Goal: Information Seeking & Learning: Find specific fact

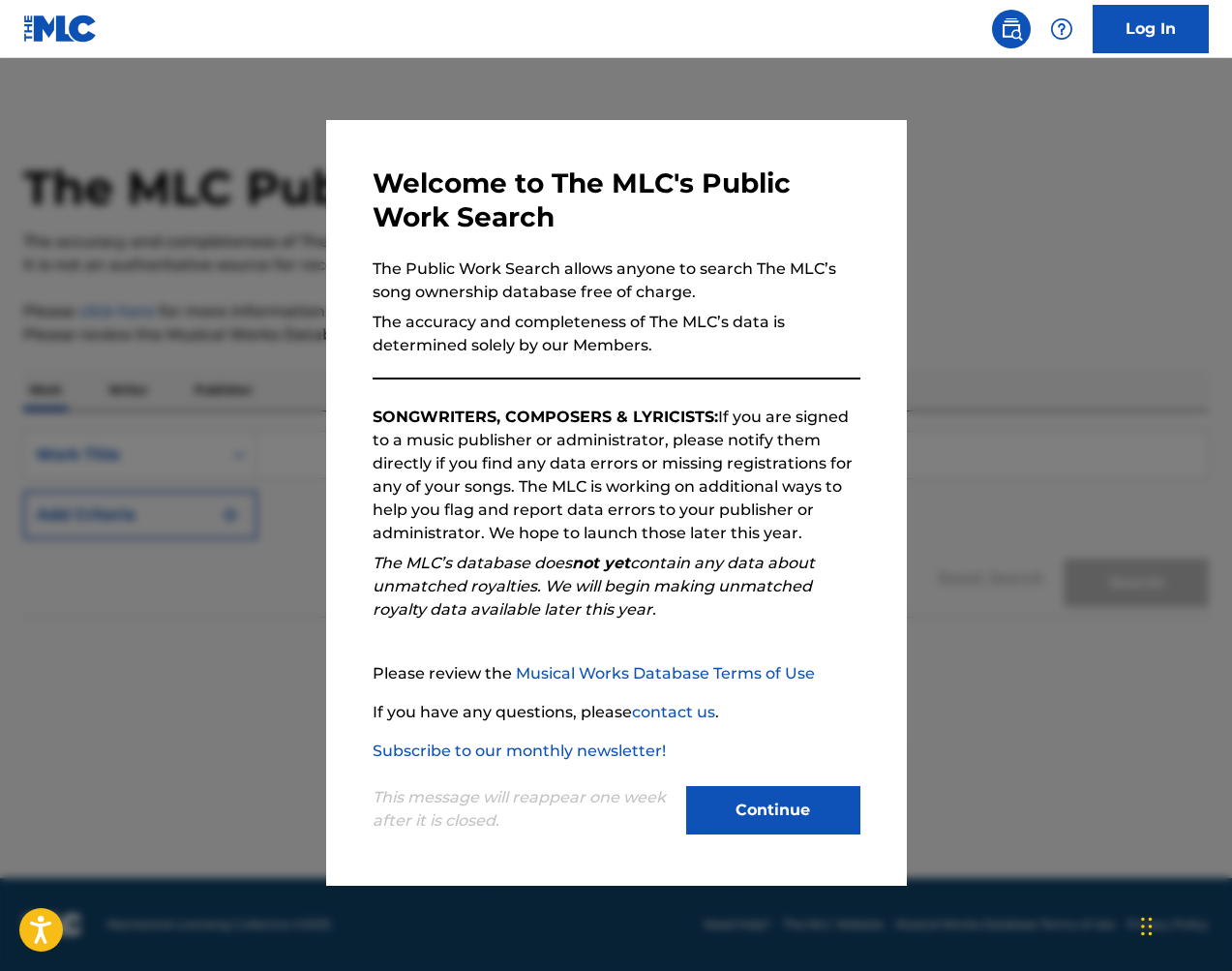
click at [792, 784] on div "This message will reappear one week after it is closed. Continue" at bounding box center [616, 800] width 487 height 77
drag, startPoint x: 787, startPoint y: 788, endPoint x: 777, endPoint y: 787, distance: 10.0
click at [786, 788] on button "Continue" at bounding box center [773, 810] width 174 height 49
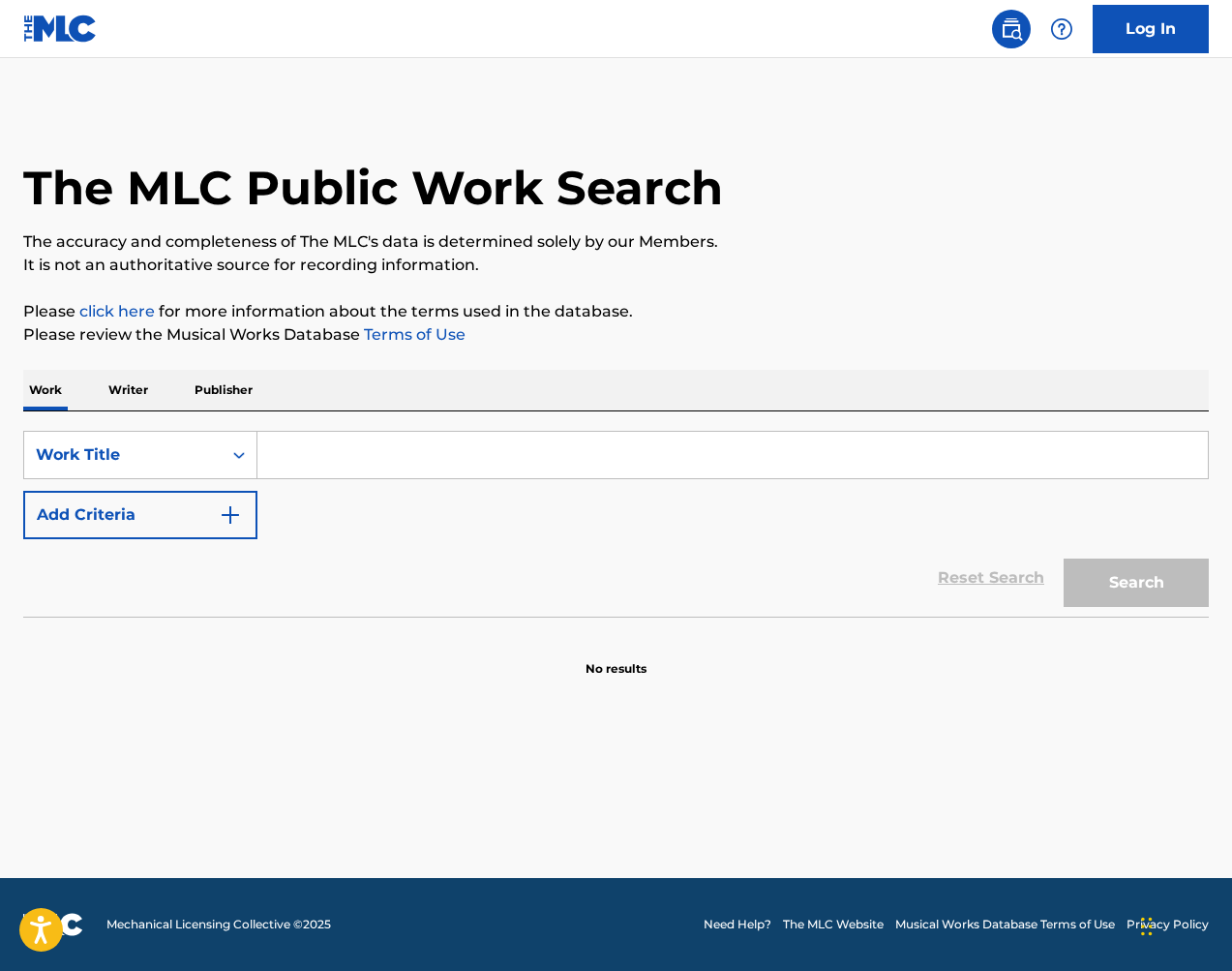
click at [221, 379] on p "Publisher" at bounding box center [223, 390] width 70 height 41
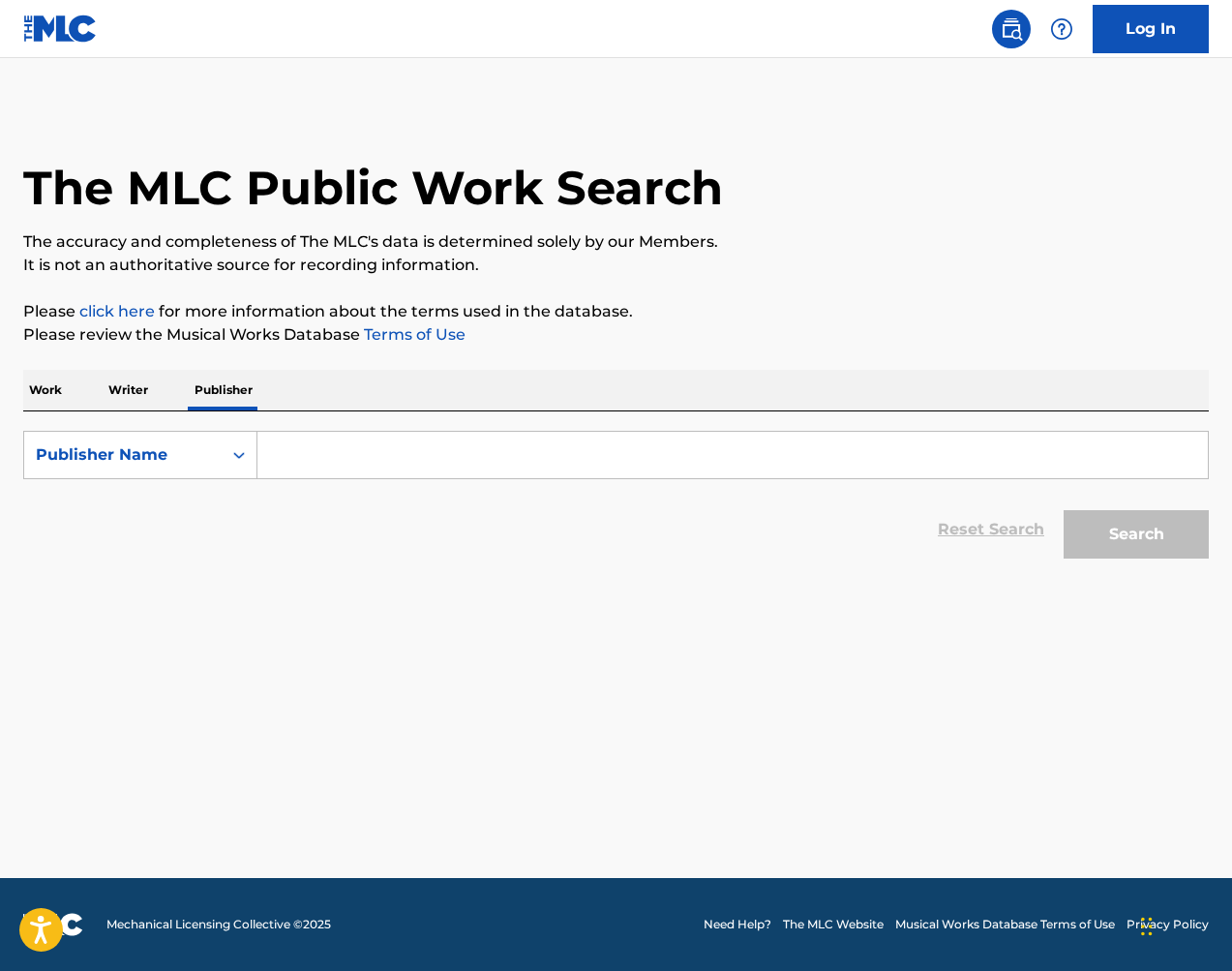
click at [115, 385] on p "Writer" at bounding box center [128, 390] width 51 height 41
click at [168, 438] on div "Writer Name" at bounding box center [122, 455] width 197 height 37
click at [62, 386] on p "Work" at bounding box center [46, 390] width 45 height 41
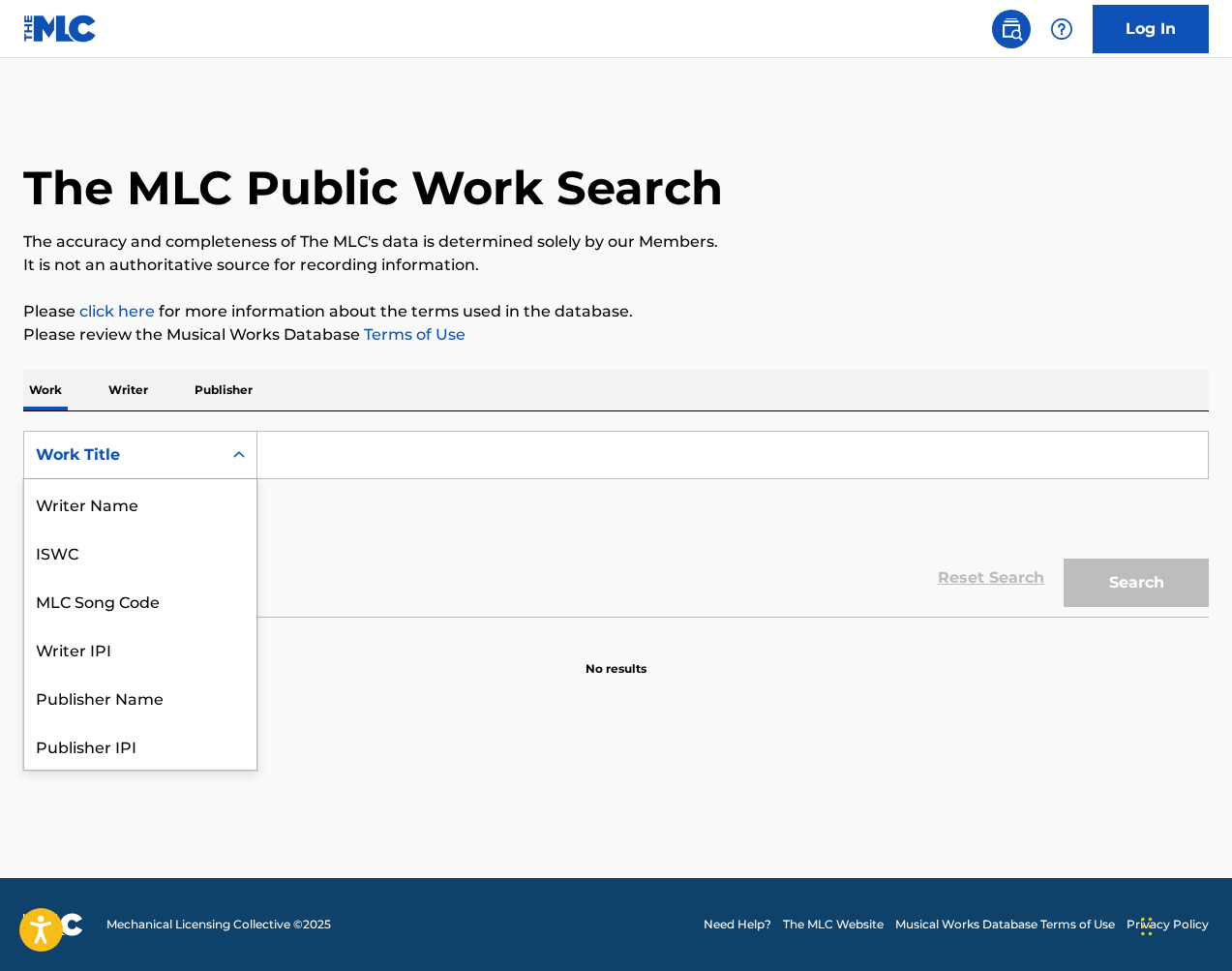
click at [164, 457] on div "Work Title" at bounding box center [122, 455] width 174 height 23
click at [186, 598] on div "MLC Song Code" at bounding box center [140, 600] width 232 height 49
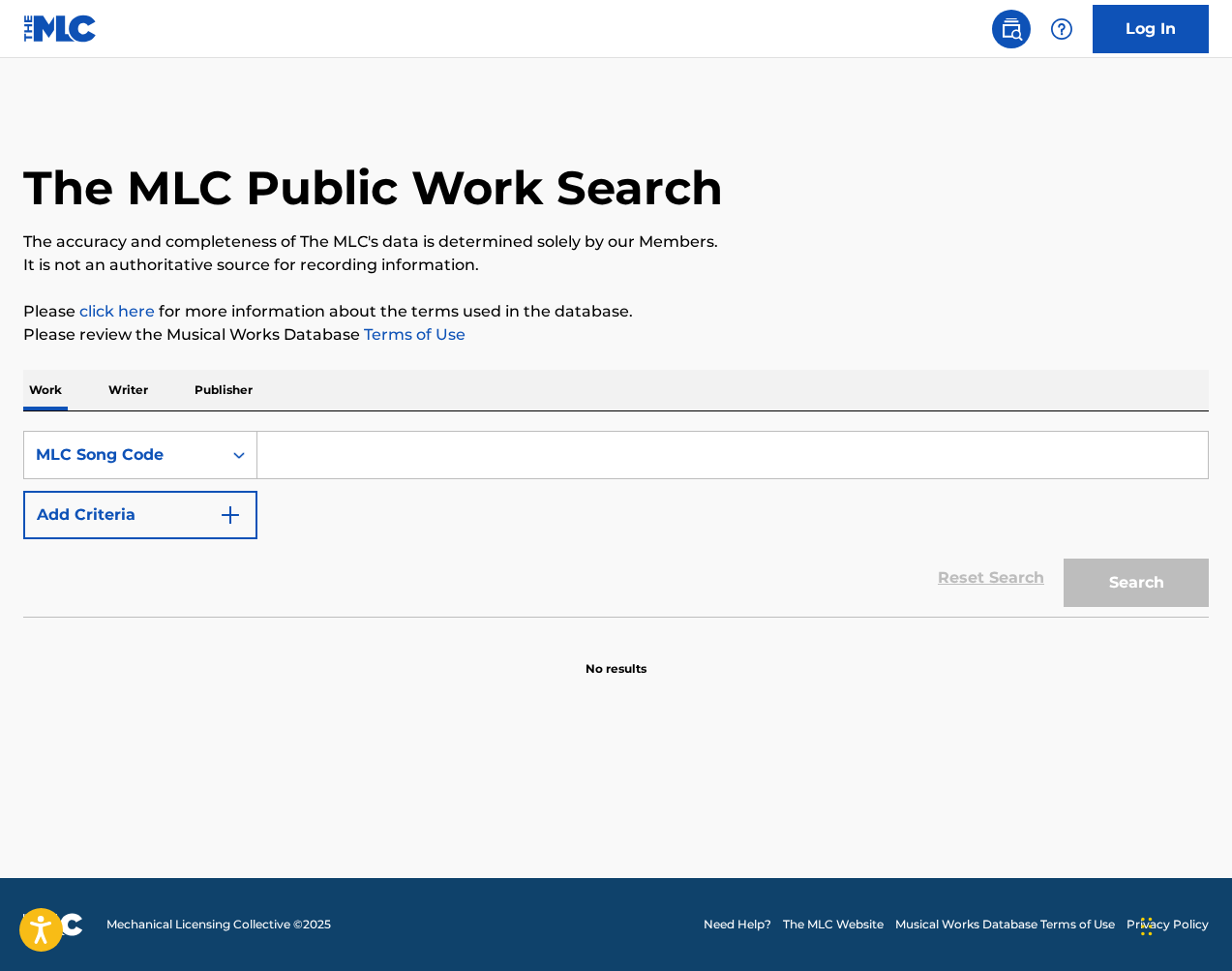
drag, startPoint x: 341, startPoint y: 450, endPoint x: 537, endPoint y: 474, distance: 197.5
click at [343, 451] on input "Search Form" at bounding box center [732, 455] width 950 height 47
paste input "FE1P0B"
type input "FE1P0B"
click at [1186, 589] on button "Search" at bounding box center [1136, 583] width 146 height 49
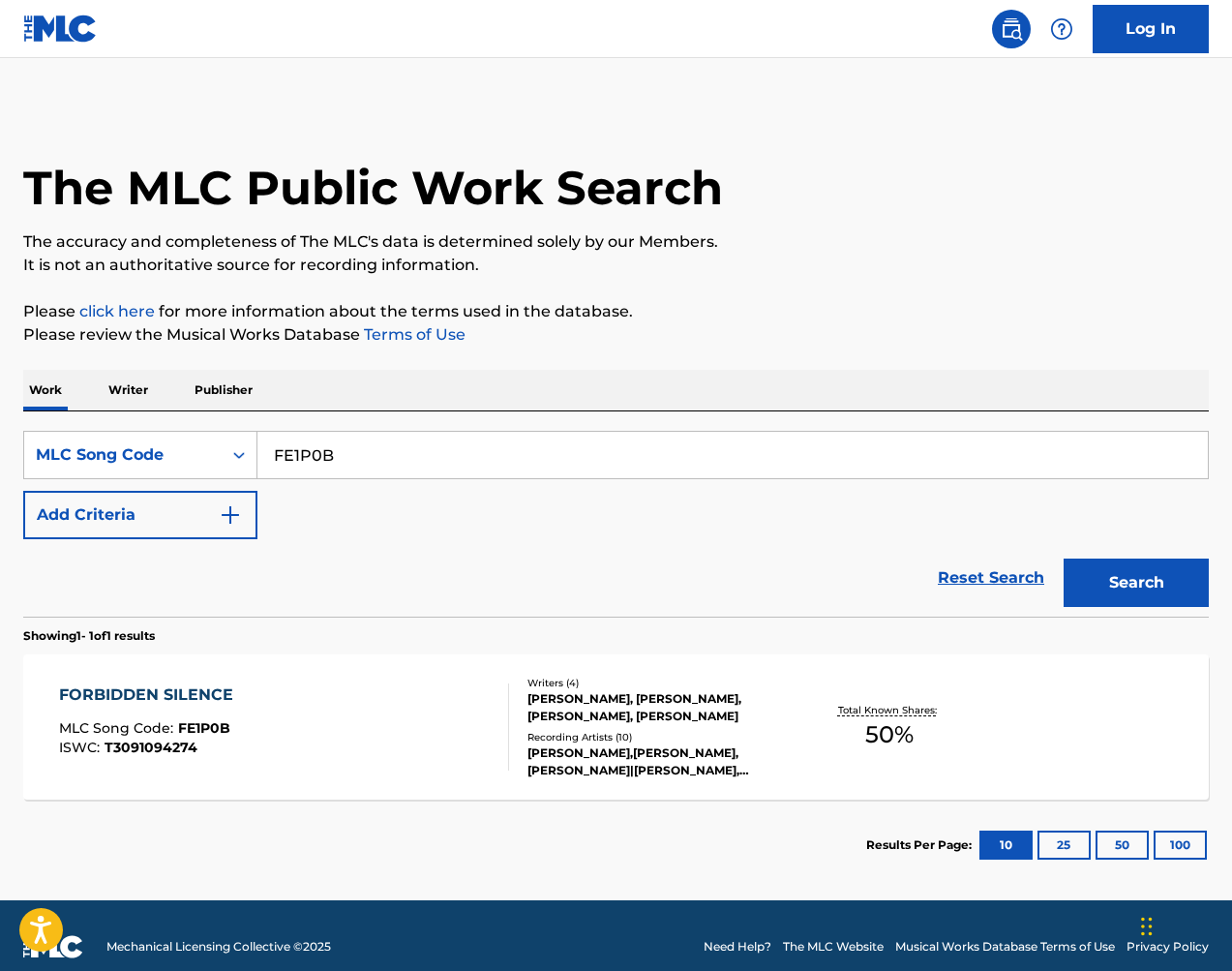
click at [575, 735] on div "Recording Artists ( 10 )" at bounding box center [658, 737] width 263 height 15
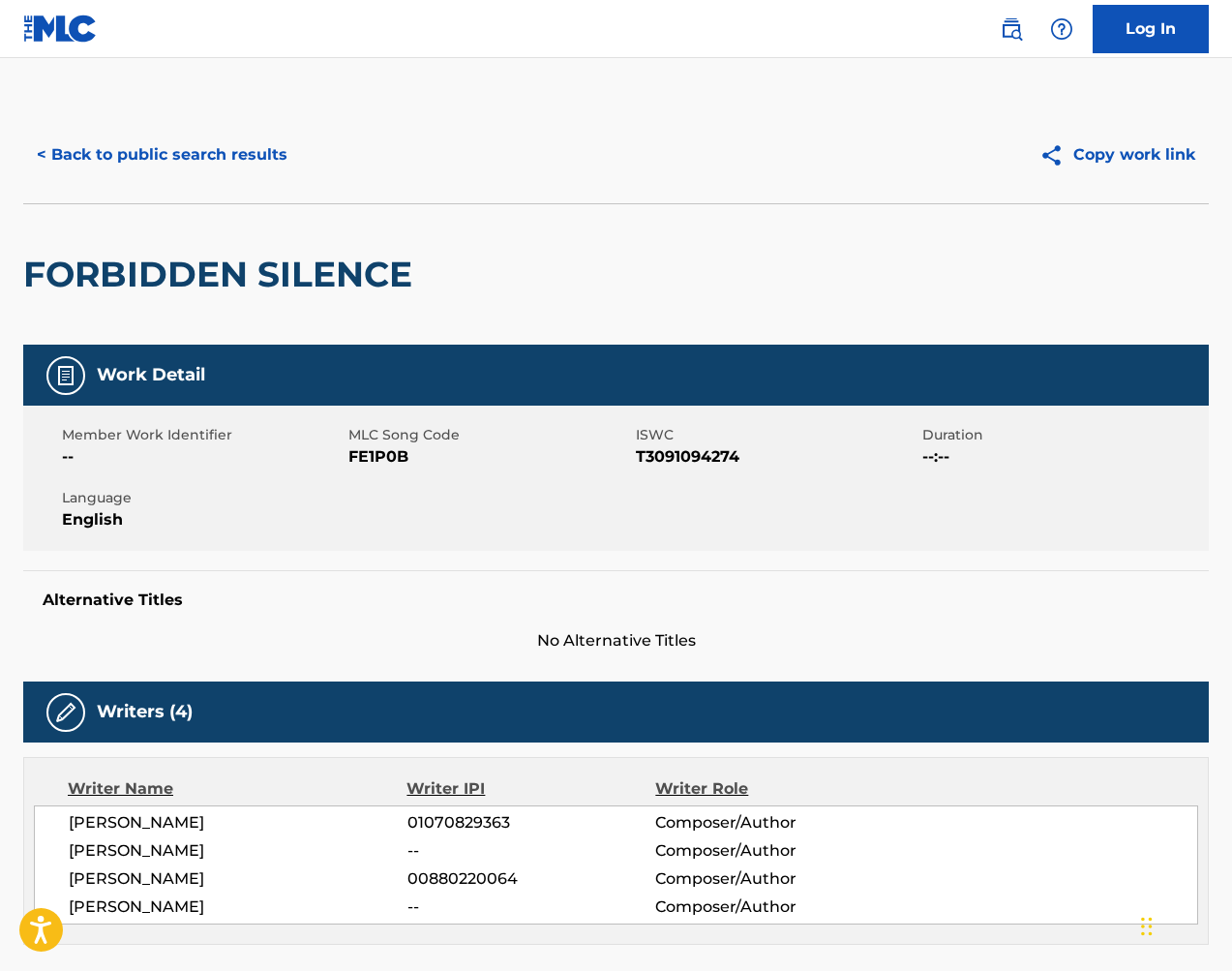
click at [219, 171] on button "< Back to public search results" at bounding box center [162, 155] width 278 height 49
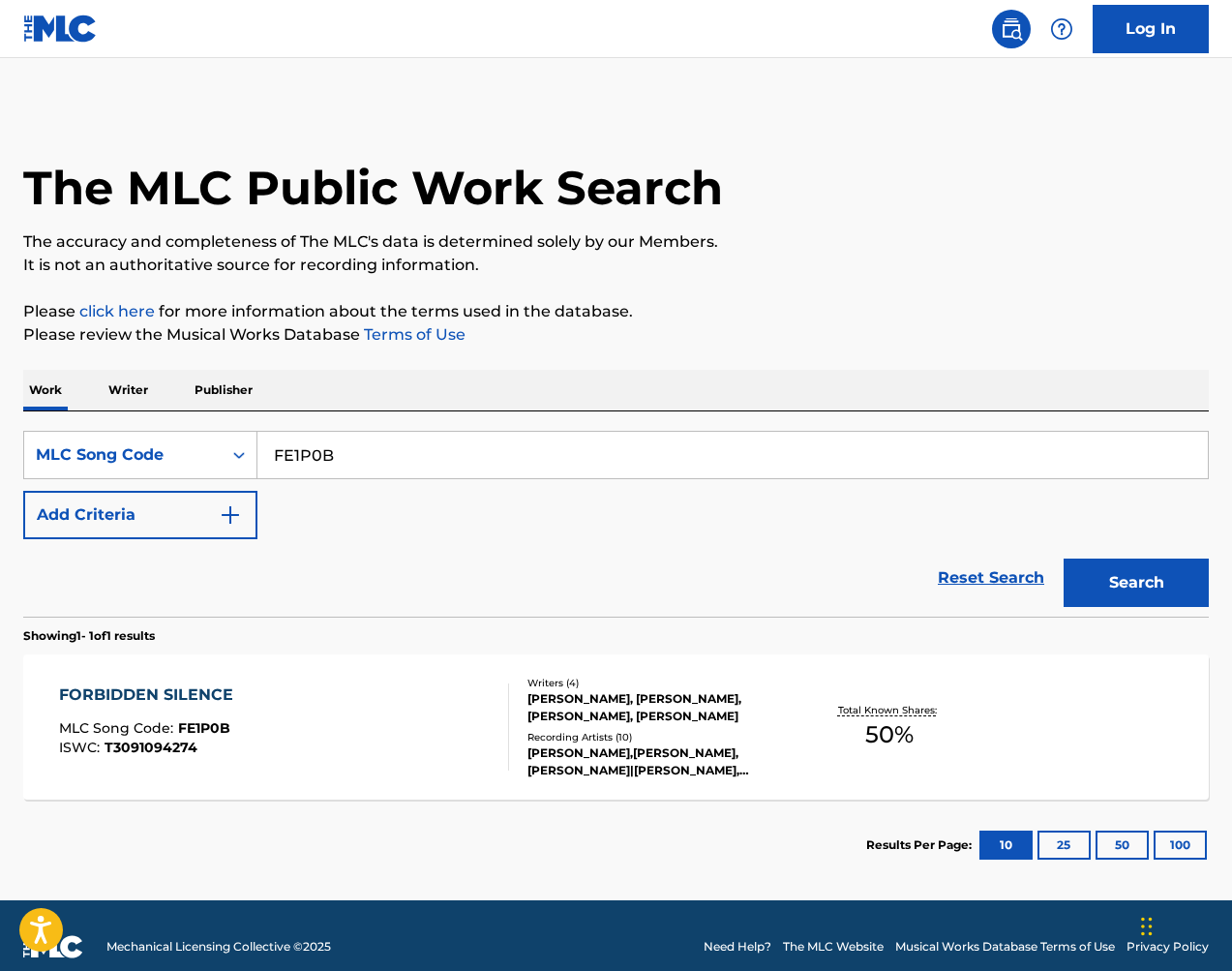
click at [146, 399] on p "Writer" at bounding box center [128, 390] width 51 height 41
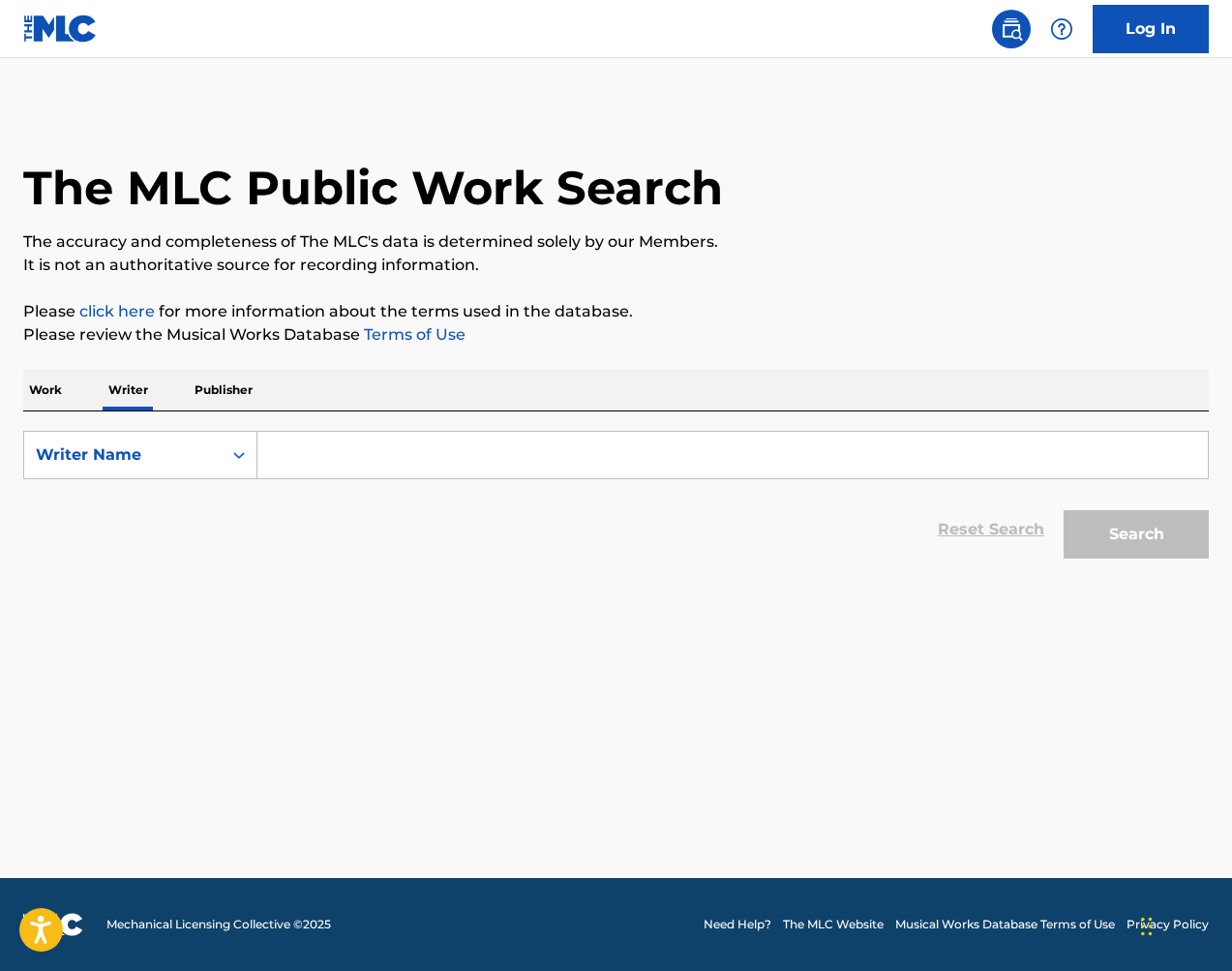
drag, startPoint x: 50, startPoint y: 395, endPoint x: 110, endPoint y: 407, distance: 61.2
click at [50, 395] on p "Work" at bounding box center [46, 390] width 45 height 41
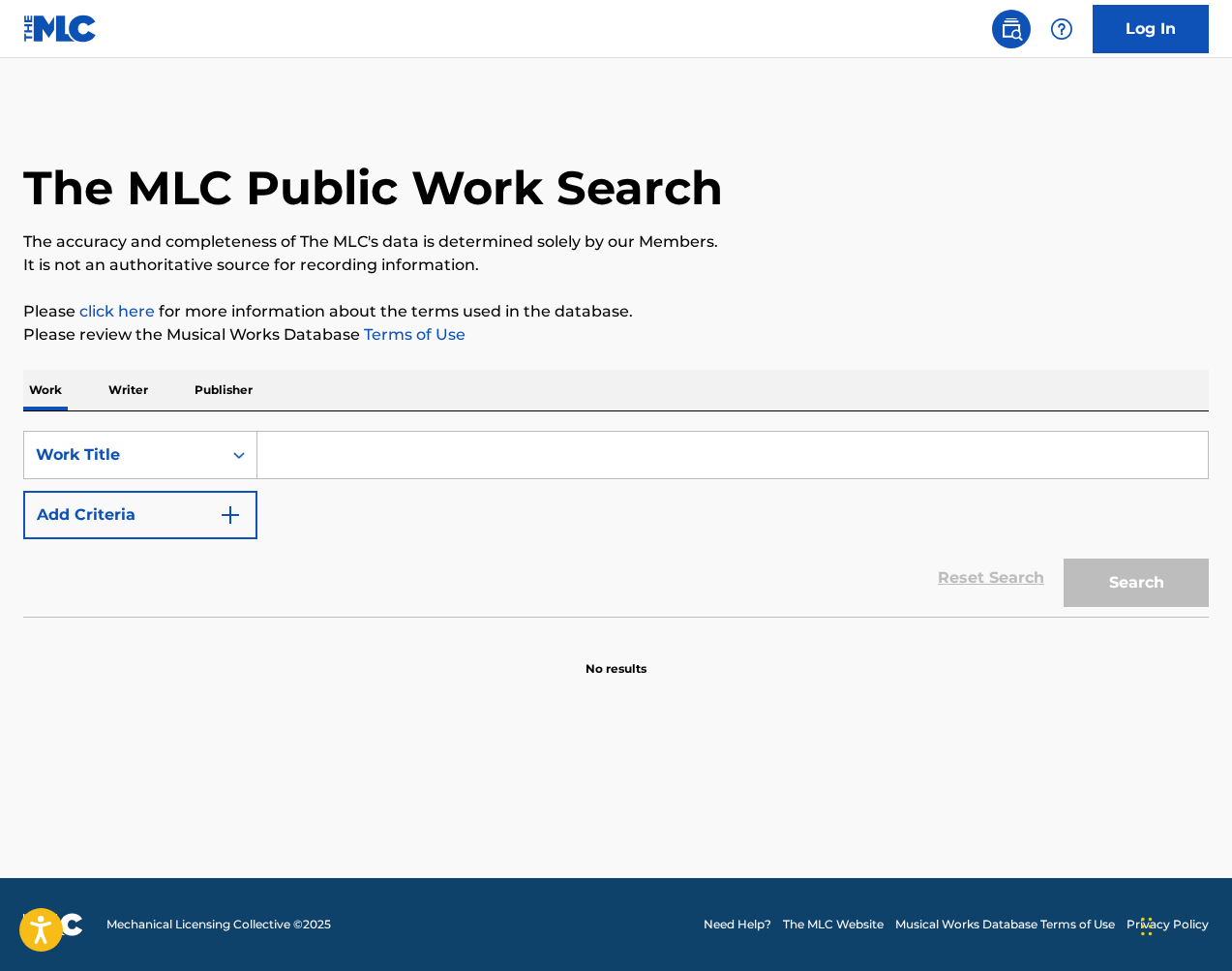
click at [356, 452] on input "Search Form" at bounding box center [732, 455] width 950 height 47
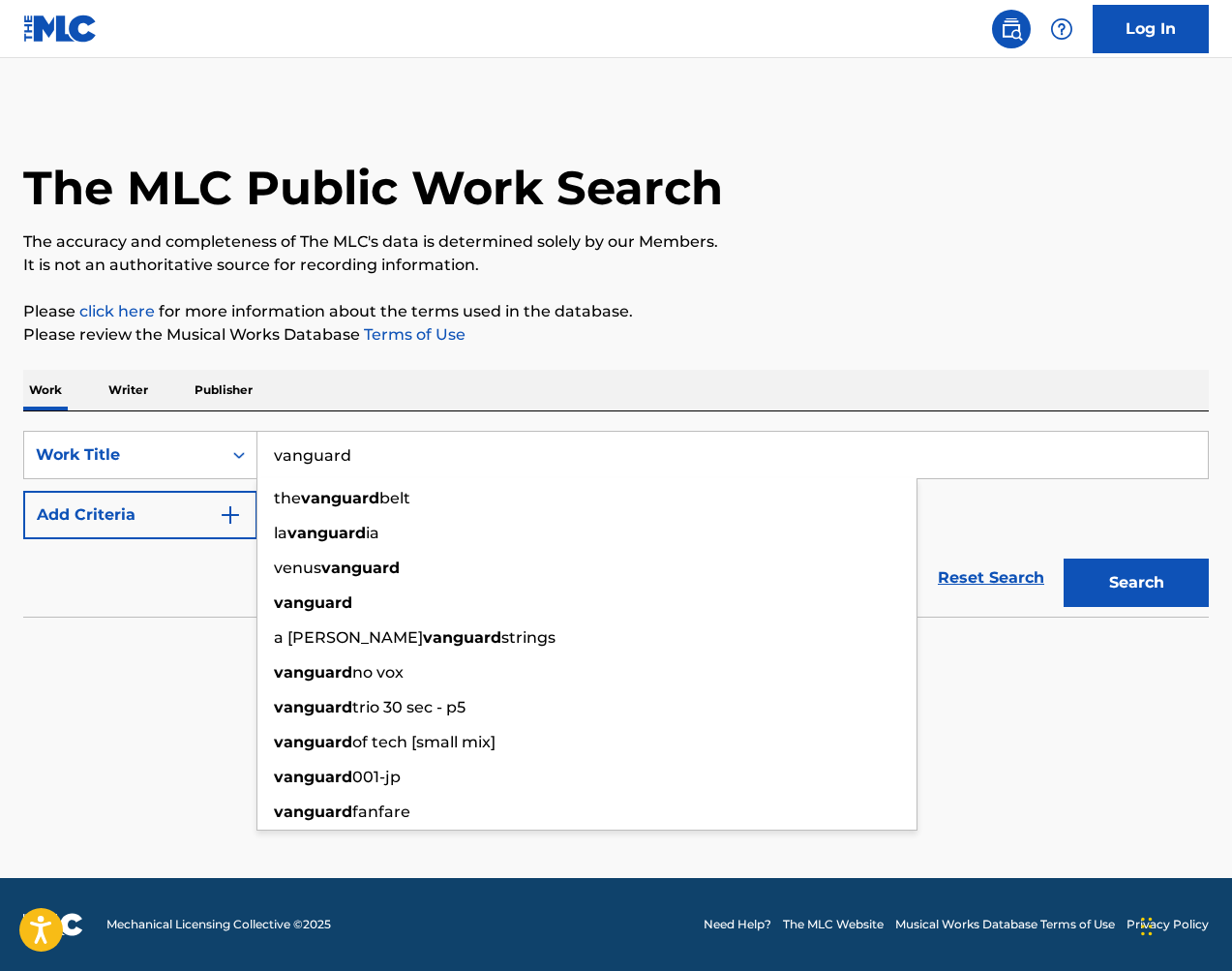
type input "vanguard"
click at [851, 329] on p "Please review the Musical Works Database Terms of Use" at bounding box center [616, 335] width 1185 height 23
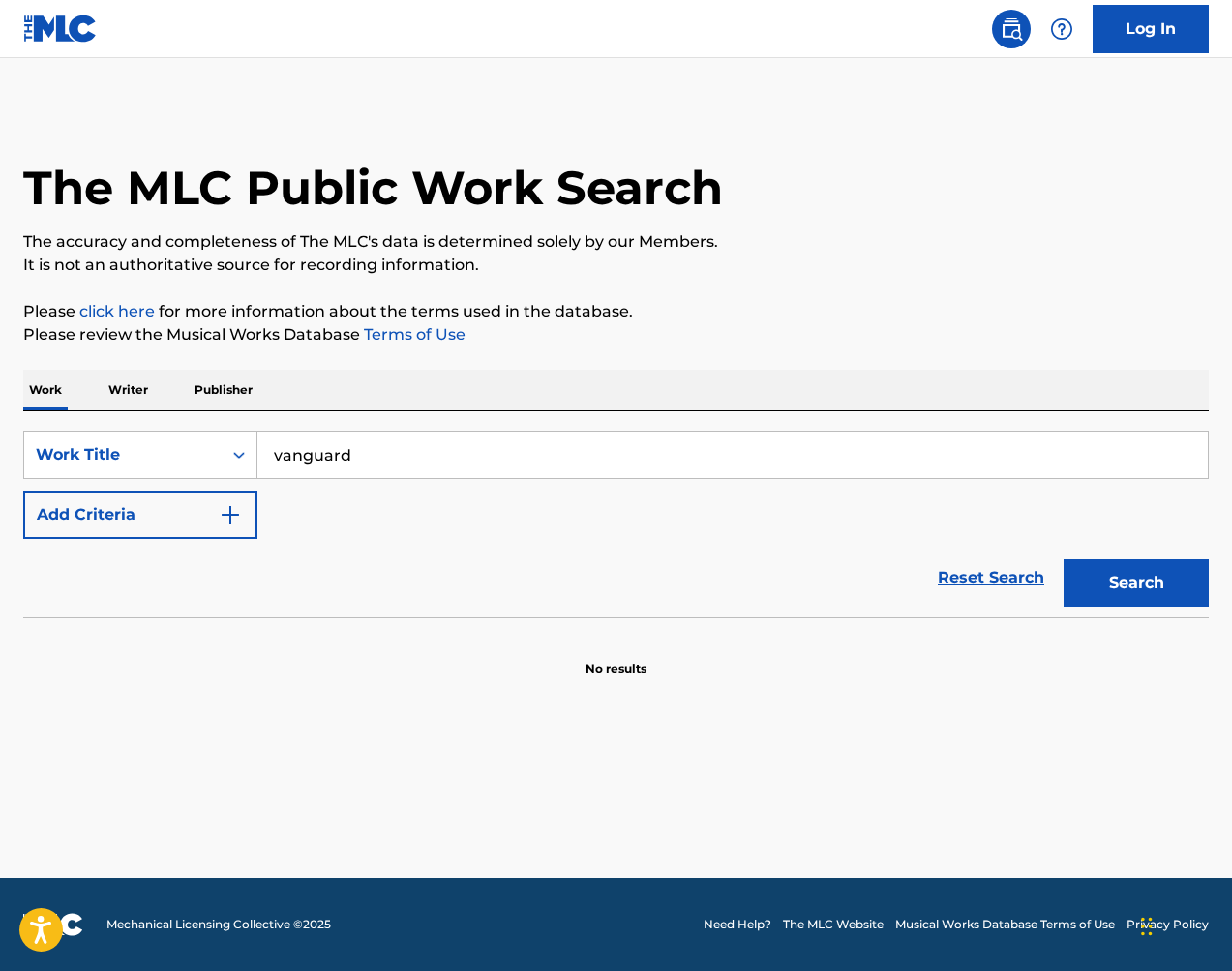
click at [181, 521] on button "Add Criteria" at bounding box center [140, 515] width 234 height 49
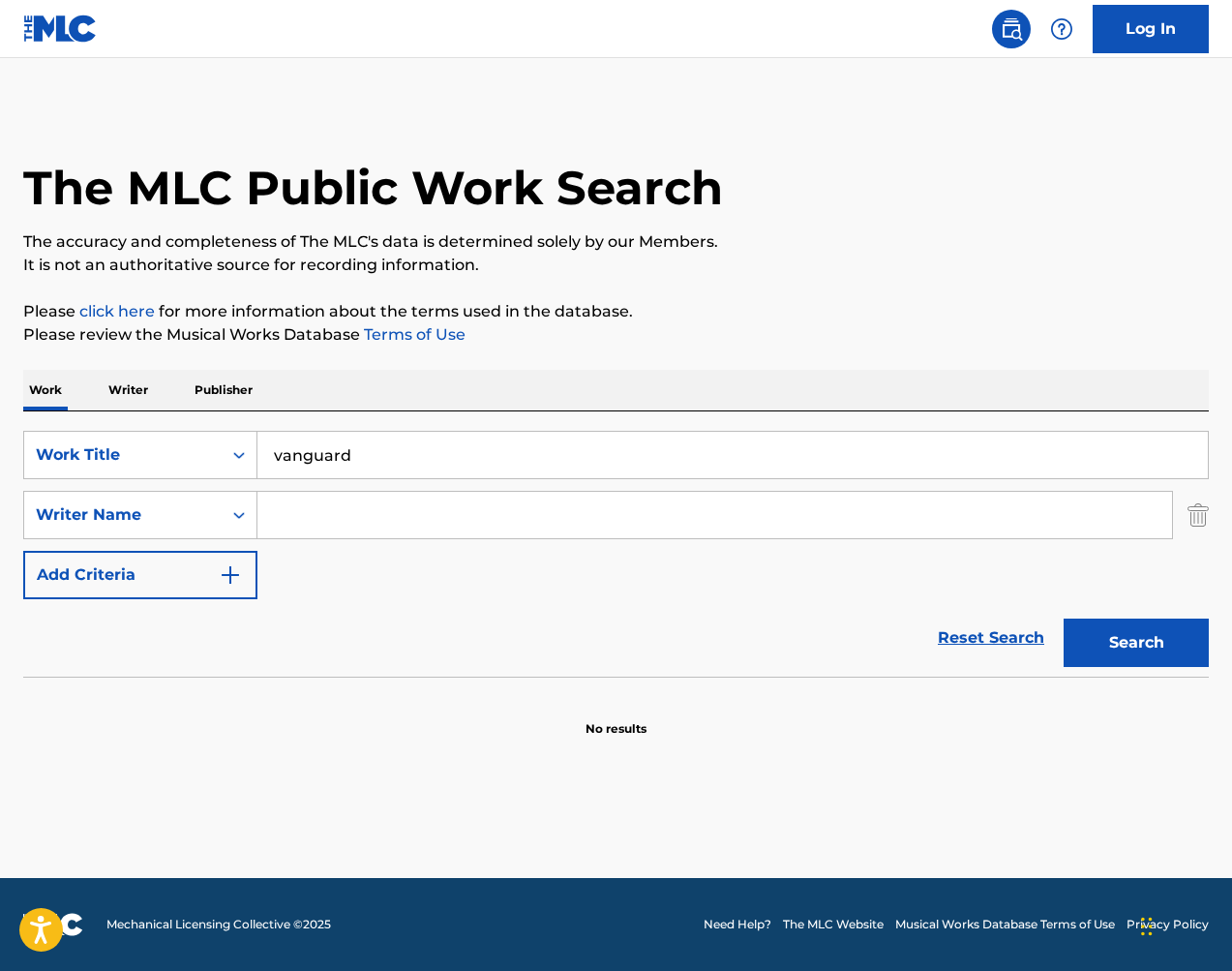
drag, startPoint x: 331, startPoint y: 523, endPoint x: 260, endPoint y: 526, distance: 71.1
click at [331, 523] on input "Search Form" at bounding box center [715, 515] width 915 height 47
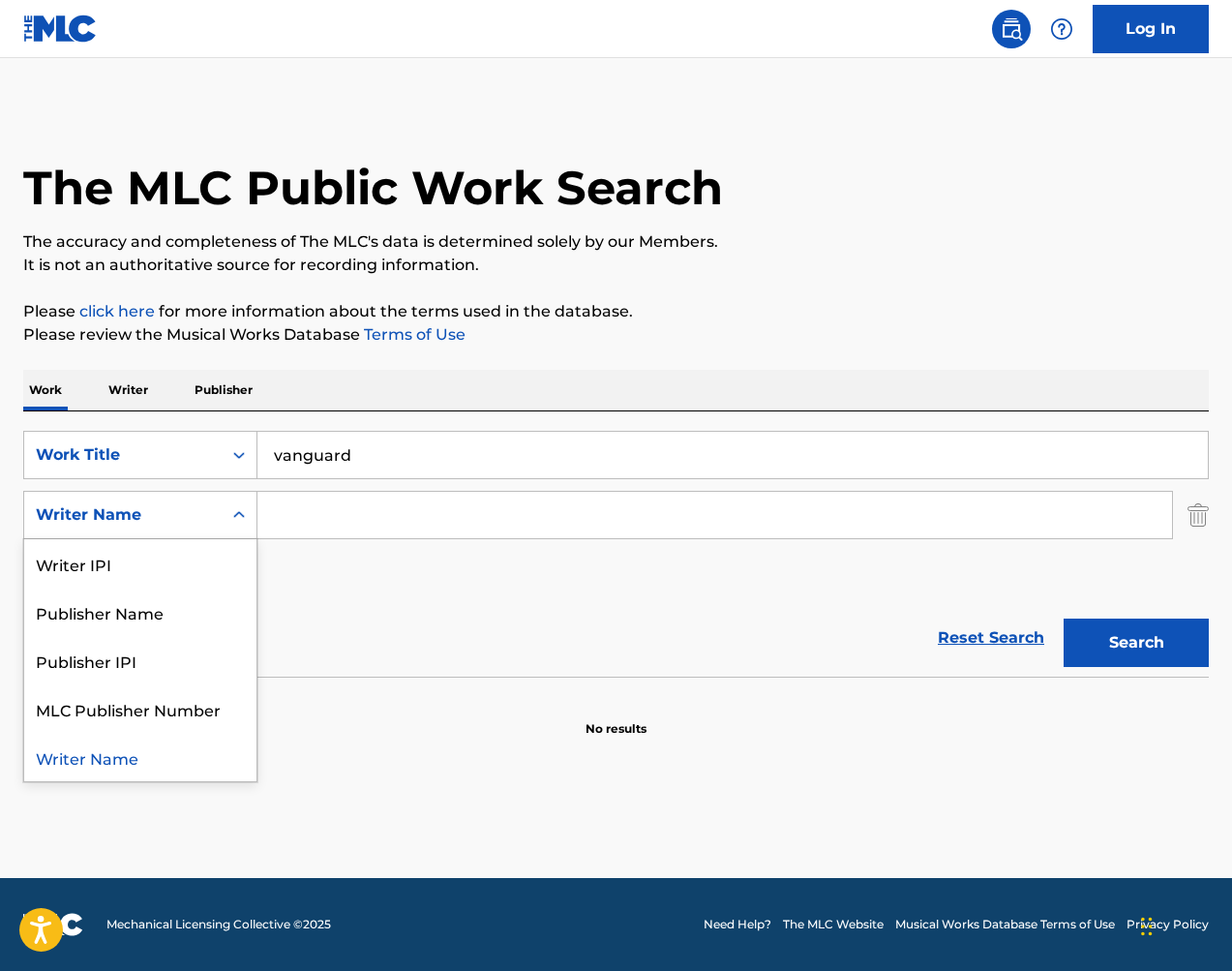
click at [208, 520] on div "Writer Name" at bounding box center [122, 515] width 174 height 23
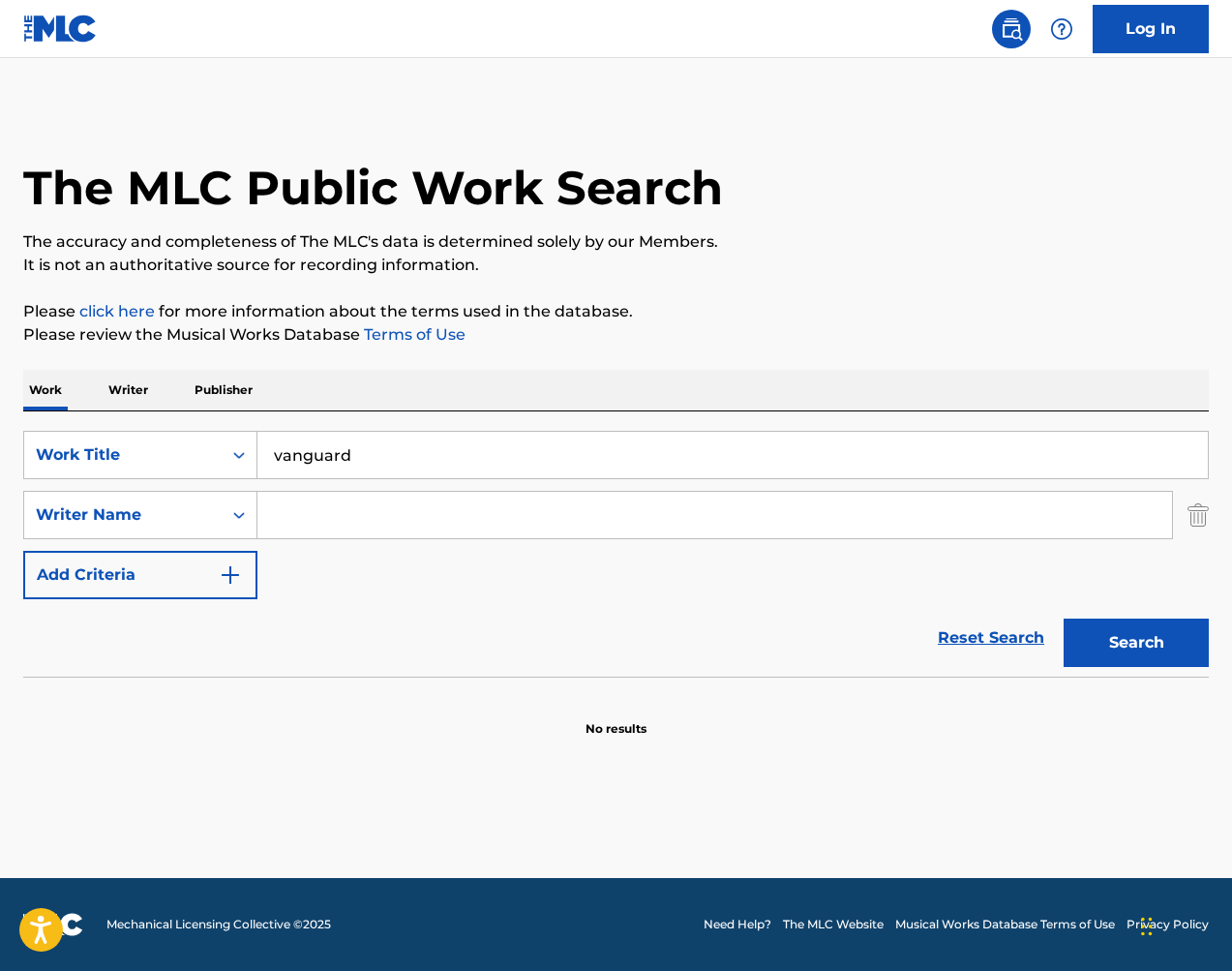
click at [317, 518] on input "Search Form" at bounding box center [715, 515] width 915 height 47
type input "[PERSON_NAME]"
click at [1135, 631] on button "Search" at bounding box center [1136, 643] width 146 height 49
click at [1127, 653] on button "Search" at bounding box center [1136, 643] width 146 height 49
